Goal: Task Accomplishment & Management: Complete application form

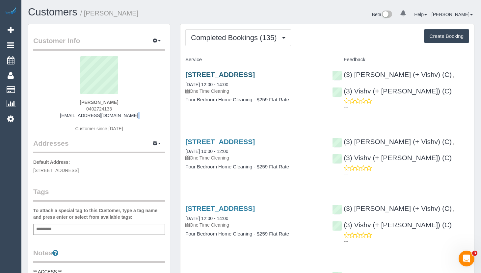
drag, startPoint x: 132, startPoint y: 116, endPoint x: 201, endPoint y: 71, distance: 82.3
click at [72, 120] on div "[PERSON_NAME] 0402724133 [EMAIL_ADDRESS][DOMAIN_NAME] Customer since [DATE]" at bounding box center [99, 97] width 132 height 82
click at [256, 39] on span "Completed Bookings (135)" at bounding box center [235, 38] width 89 height 8
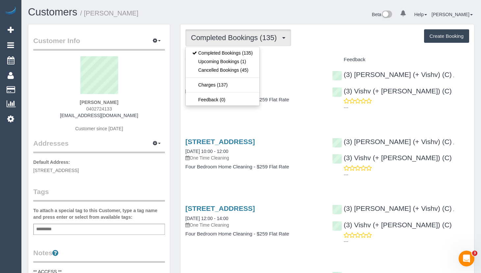
drag, startPoint x: 320, startPoint y: 46, endPoint x: 349, endPoint y: 47, distance: 29.3
click at [320, 45] on div "Completed Bookings (135) Completed Bookings (135) Upcoming Bookings (1) Cancell…" at bounding box center [327, 37] width 284 height 17
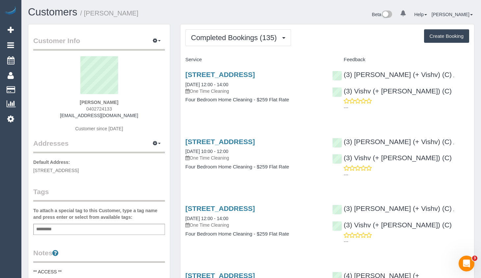
click at [452, 37] on button "Create Booking" at bounding box center [446, 36] width 45 height 14
select select "VIC"
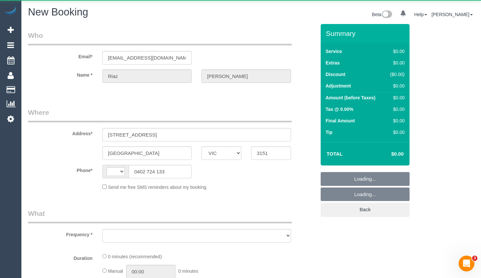
select select "string:AU"
select select "object:1673"
select select "string:stripe-pm_1PAlvb2GScqysDRVTBJSpKnj"
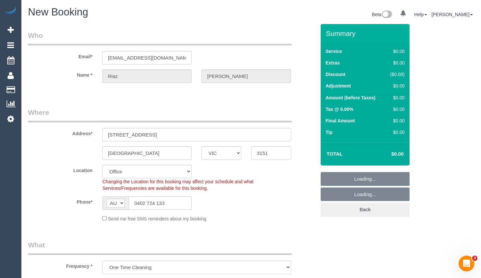
select select "object:3251"
select select "48"
select select "object:3256"
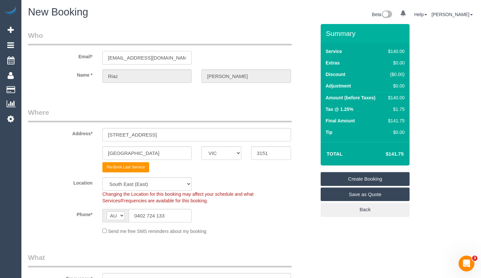
drag, startPoint x: 125, startPoint y: 61, endPoint x: 97, endPoint y: 59, distance: 28.3
click at [96, 60] on div "Email* [EMAIL_ADDRESS][DOMAIN_NAME]" at bounding box center [172, 48] width 298 height 34
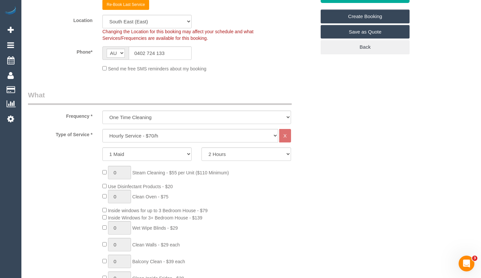
scroll to position [165, 0]
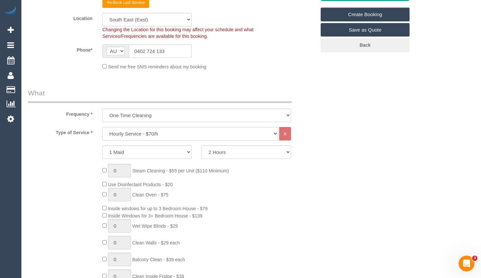
click at [197, 138] on select "Hourly Service - $70/h Hourly Service - $65/h Hourly Service - $60/h Hourly Ser…" at bounding box center [190, 133] width 176 height 13
select select "213"
click at [102, 127] on select "Hourly Service - $70/h Hourly Service - $65/h Hourly Service - $60/h Hourly Ser…" at bounding box center [190, 133] width 176 height 13
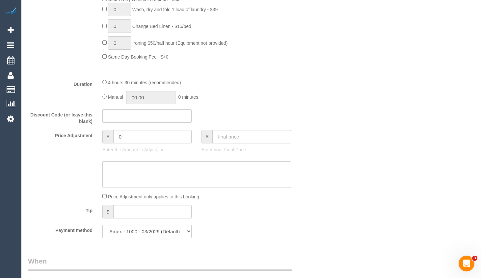
scroll to position [592, 0]
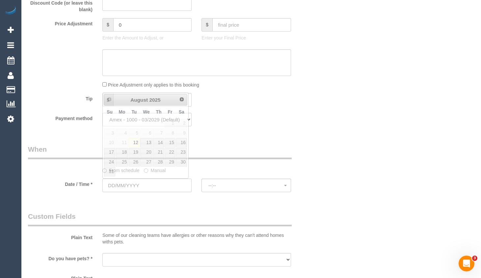
click at [154, 192] on input "text" at bounding box center [146, 185] width 89 height 13
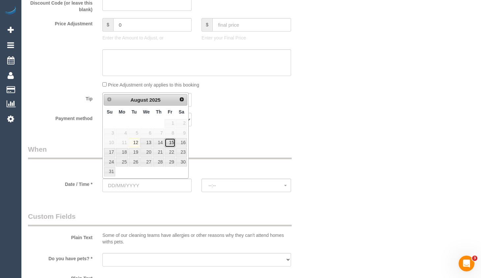
click at [173, 140] on link "15" at bounding box center [170, 142] width 11 height 9
type input "[DATE]"
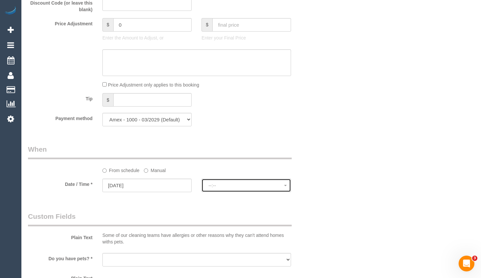
click at [235, 185] on span "--:--" at bounding box center [245, 185] width 75 height 5
select select "spot1"
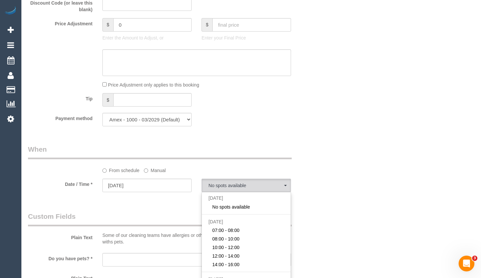
click at [291, 145] on legend "When" at bounding box center [160, 151] width 264 height 15
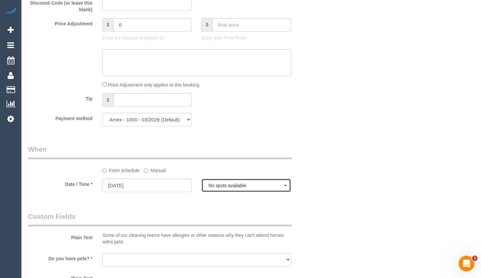
click at [247, 184] on span "No spots available" at bounding box center [245, 185] width 75 height 5
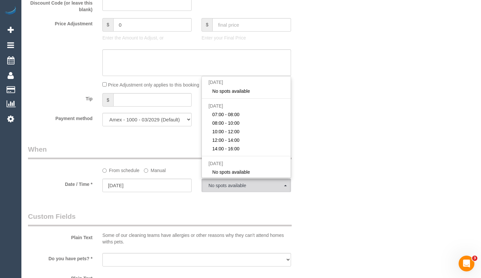
drag, startPoint x: 468, startPoint y: 80, endPoint x: 437, endPoint y: 71, distance: 31.8
click at [467, 80] on div "Who Email* [EMAIL_ADDRESS][DOMAIN_NAME] Name * [GEOGRAPHIC_DATA][PERSON_NAME] W…" at bounding box center [251, 94] width 446 height 1325
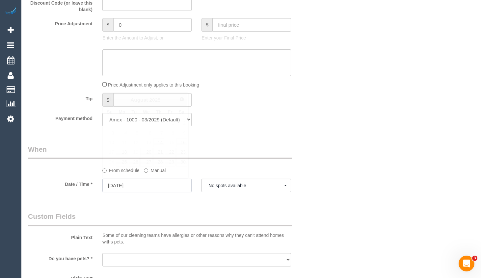
click at [177, 192] on input "[DATE]" at bounding box center [146, 185] width 89 height 13
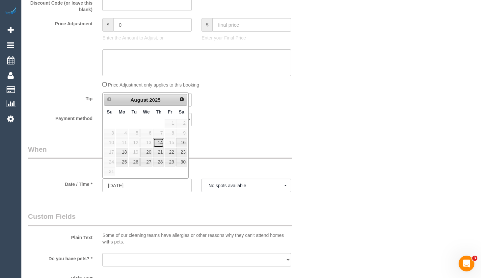
click at [159, 144] on link "14" at bounding box center [158, 142] width 11 height 9
type input "[DATE]"
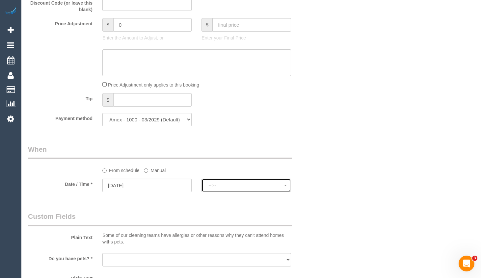
click at [219, 179] on button "--:--" at bounding box center [245, 185] width 89 height 13
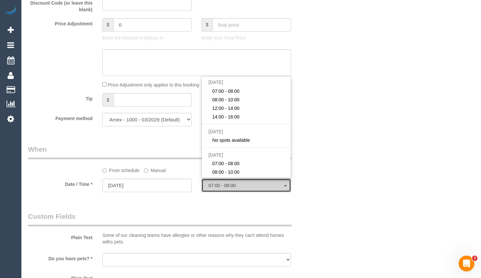
select select "spot14"
